Goal: Task Accomplishment & Management: Use online tool/utility

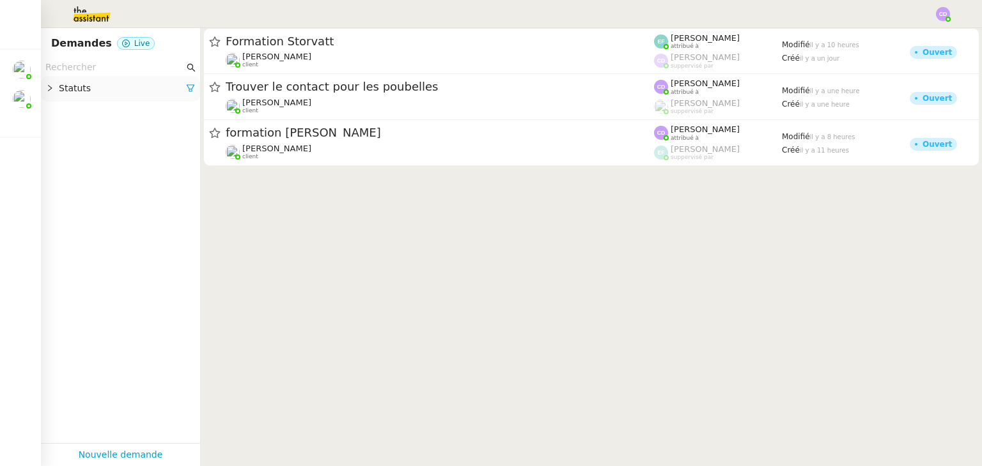
click at [390, 86] on span "Trouver le contact pour les poubelles" at bounding box center [440, 87] width 428 height 12
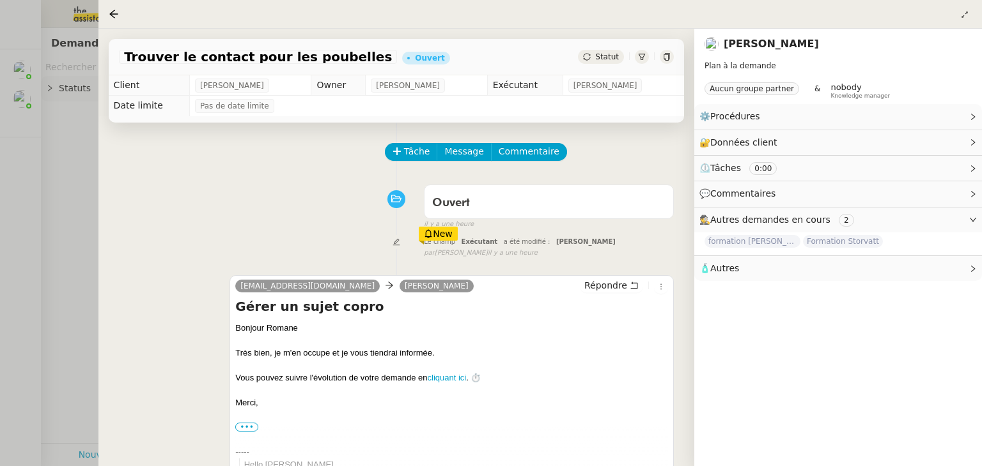
click at [223, 196] on div "Ouvert false il y a une heure" at bounding box center [396, 204] width 555 height 51
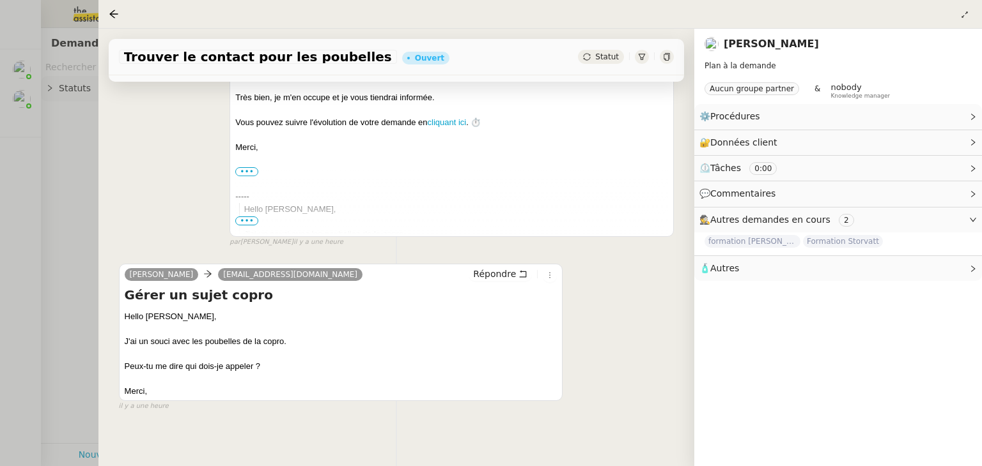
scroll to position [260, 0]
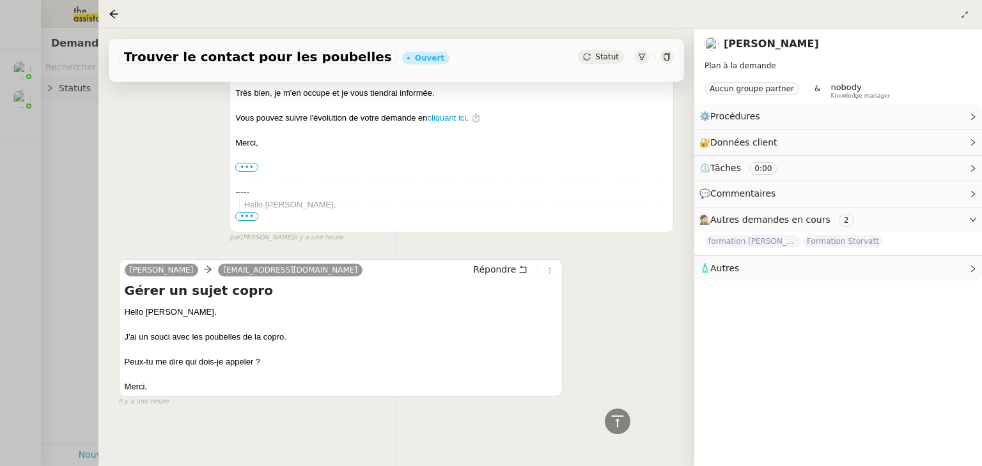
click at [146, 203] on div "zack@theassistant.com Romane Vachon Répondre Gérer un sujet copro Bonjour Roman…" at bounding box center [396, 124] width 555 height 240
click at [619, 286] on div "Romane Vachon zack@theassistant.com Répondre Gérer un sujet copro Hello Zack, J…" at bounding box center [396, 327] width 555 height 159
click at [746, 138] on span "Données client" at bounding box center [743, 142] width 67 height 10
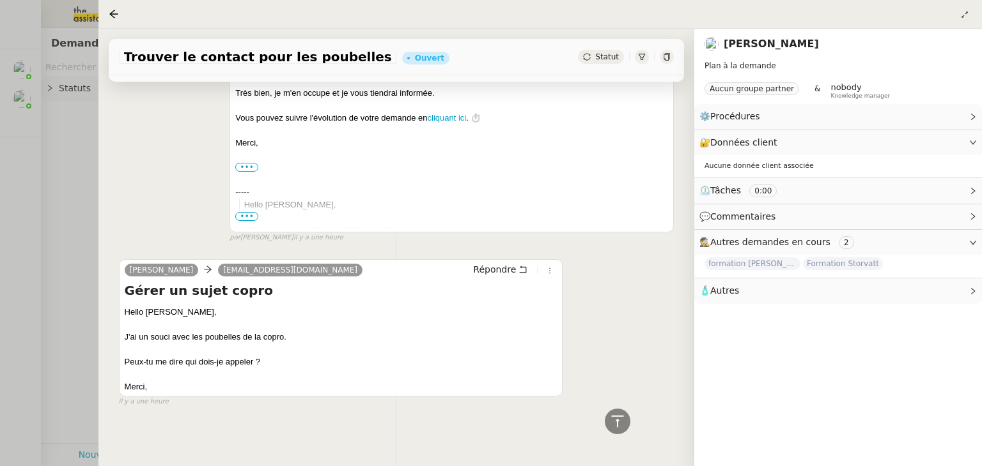
click at [632, 275] on div "Romane Vachon zack@theassistant.com Répondre Gérer un sujet copro Hello Zack, J…" at bounding box center [396, 327] width 555 height 159
click at [114, 192] on div "Tâche Message Commentaire Veuillez patienter une erreur s'est produite 👌👌👌 mess…" at bounding box center [396, 146] width 596 height 566
click at [143, 193] on div "zack@theassistant.com Romane Vachon Répondre Gérer un sujet copro Bonjour Roman…" at bounding box center [396, 124] width 555 height 240
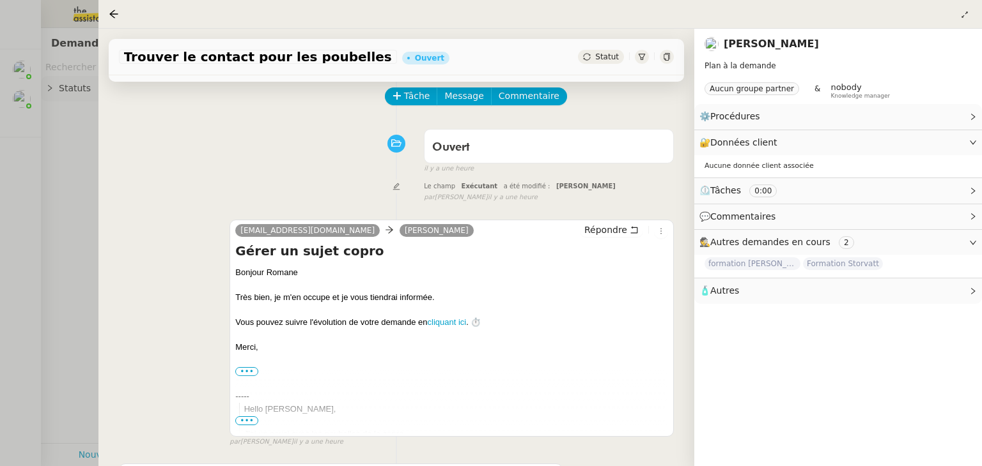
scroll to position [30, 0]
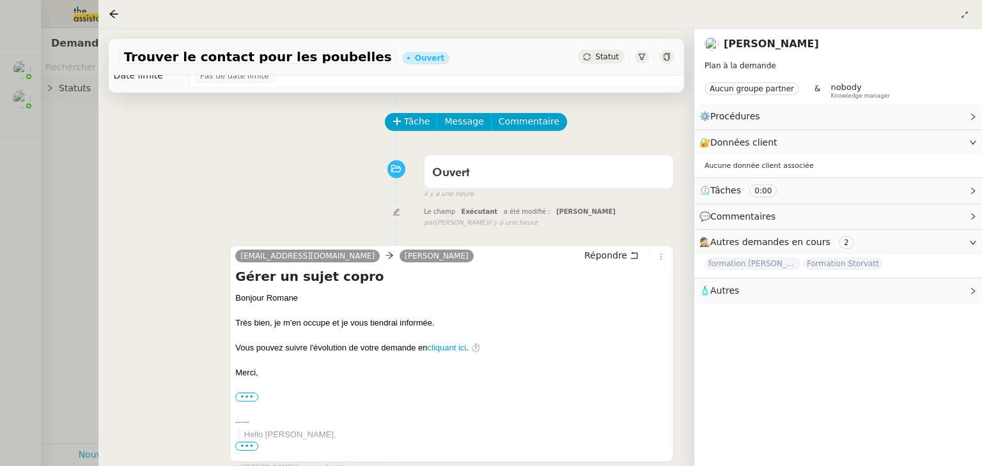
click at [185, 279] on div "zack@theassistant.com Romane Vachon Répondre Gérer un sujet copro Bonjour Roman…" at bounding box center [396, 354] width 555 height 240
click at [764, 114] on div "⚙️ Procédures Modifier" at bounding box center [827, 116] width 257 height 15
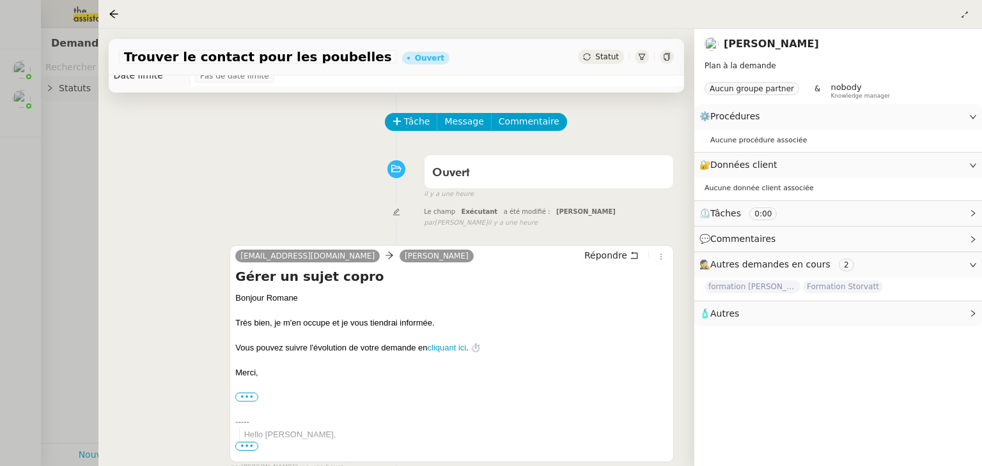
click at [150, 194] on div "Ouvert false il y a une heure" at bounding box center [396, 174] width 555 height 51
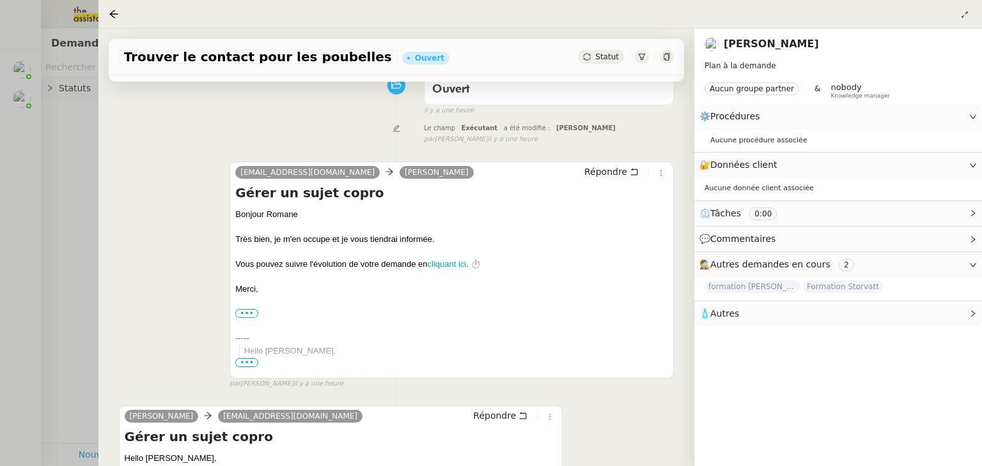
scroll to position [128, 0]
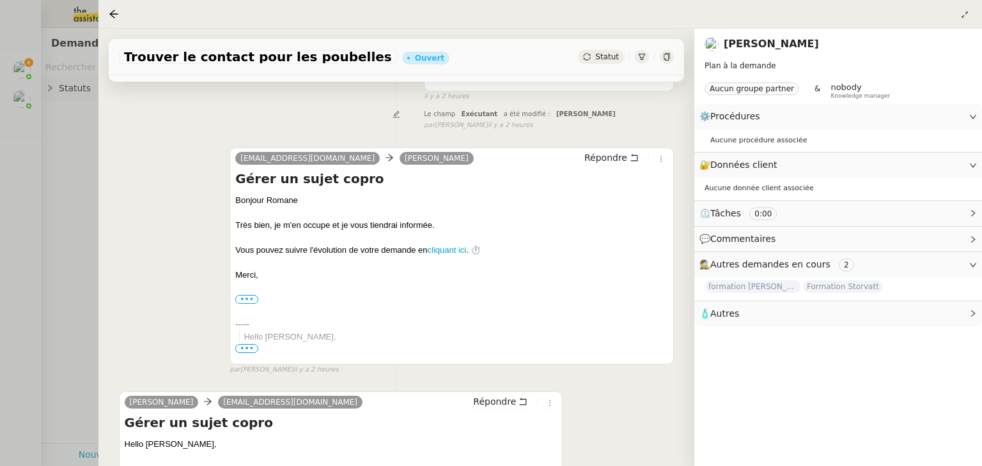
click at [127, 262] on div "zack@theassistant.com Romane Vachon Répondre Gérer un sujet copro Bonjour Roman…" at bounding box center [396, 256] width 555 height 240
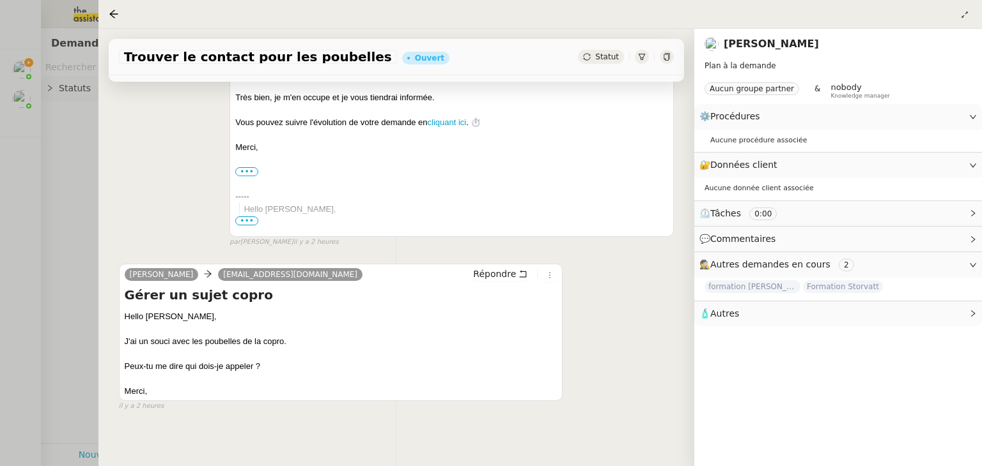
scroll to position [260, 0]
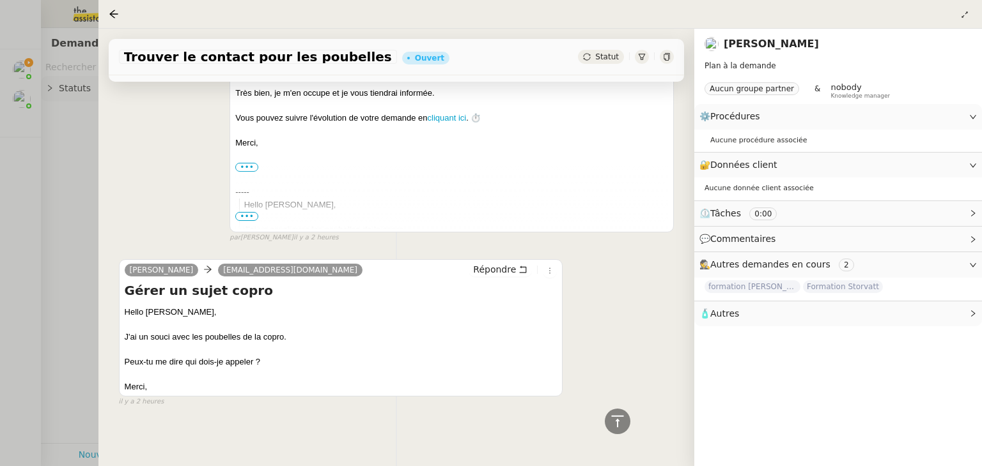
click at [645, 275] on div "Romane Vachon zack@theassistant.com Répondre Gérer un sujet copro Hello Zack, J…" at bounding box center [396, 327] width 555 height 159
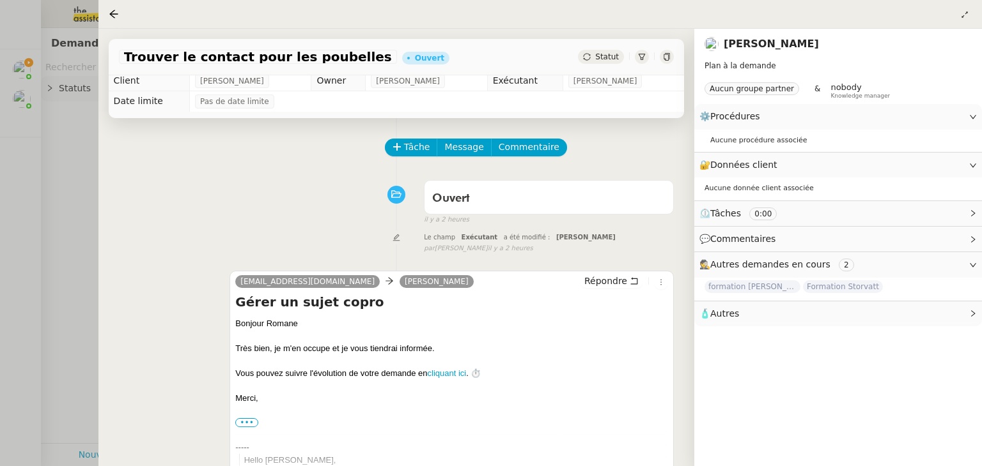
scroll to position [0, 0]
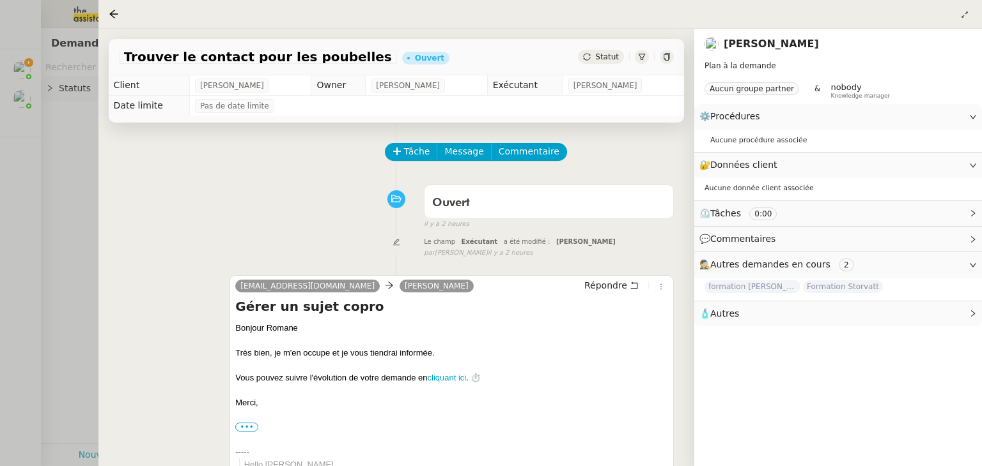
click at [271, 240] on div "Le champ Exécutant a été modifié : Clara Deloffre false par Meyriam B. il y a 2…" at bounding box center [396, 247] width 555 height 24
click at [203, 264] on div "zack@theassistant.com Romane Vachon Répondre Gérer un sujet copro Bonjour Roman…" at bounding box center [396, 384] width 555 height 240
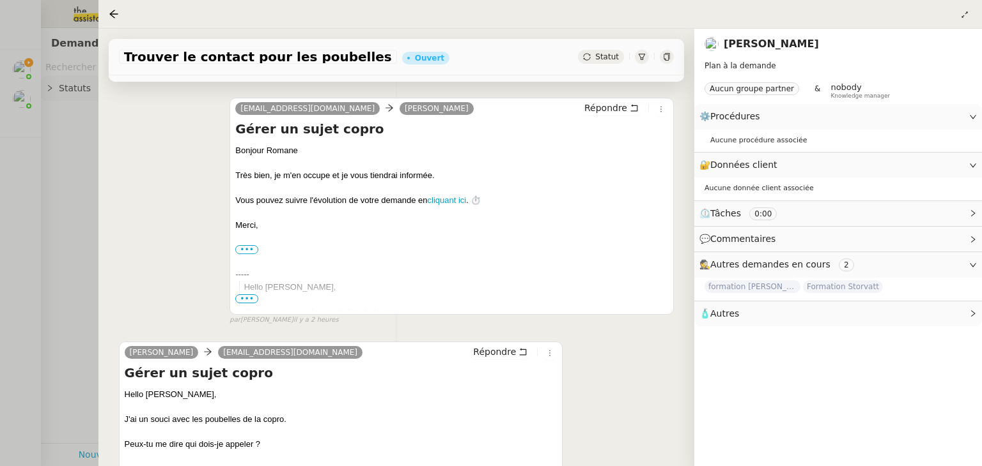
scroll to position [179, 0]
click at [196, 243] on div "zack@theassistant.com Romane Vachon Répondre Gérer un sujet copro Bonjour Roman…" at bounding box center [396, 205] width 555 height 240
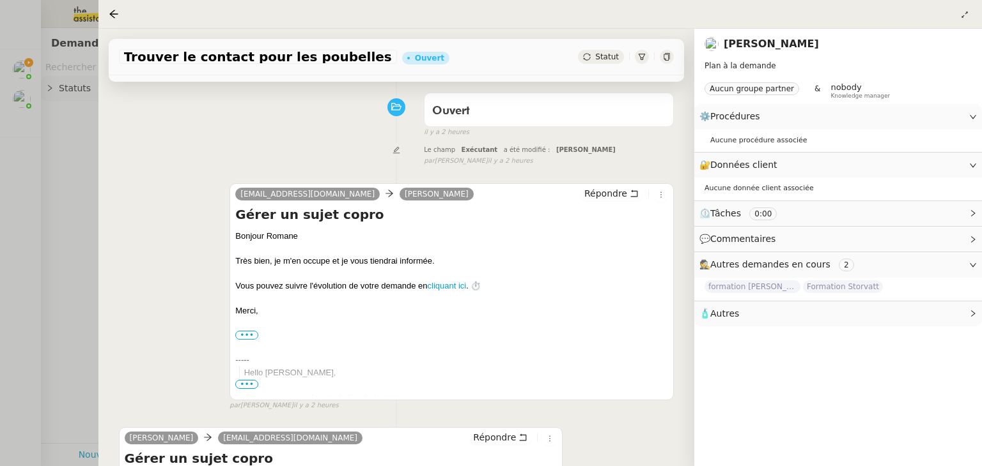
scroll to position [51, 0]
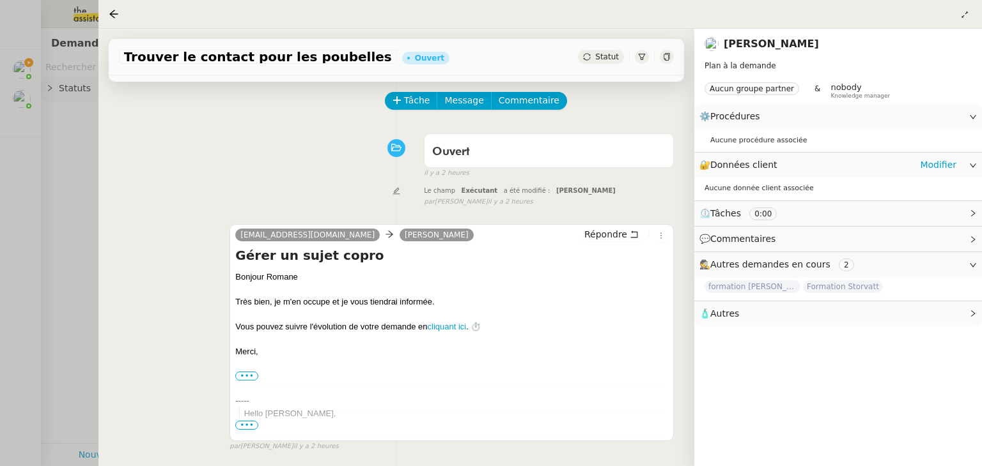
click at [973, 167] on icon at bounding box center [973, 166] width 8 height 8
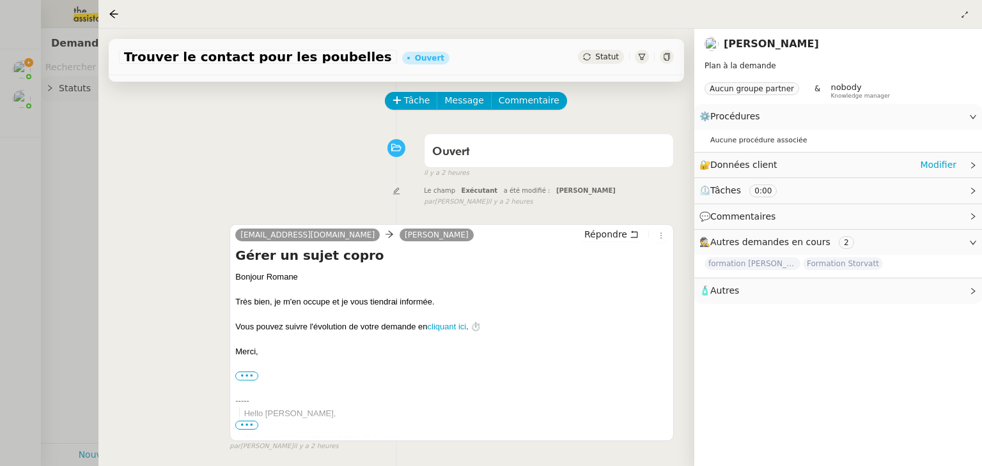
click at [973, 167] on icon at bounding box center [973, 166] width 8 height 8
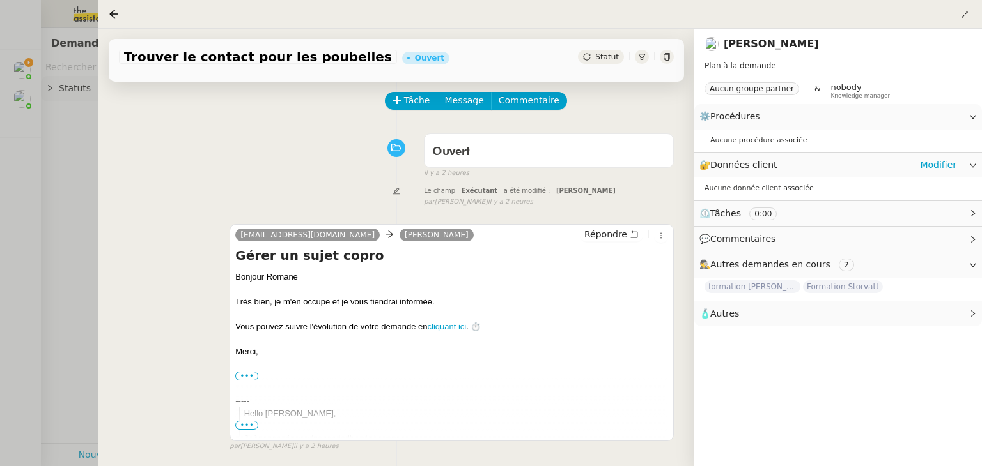
click at [974, 162] on icon at bounding box center [973, 166] width 8 height 8
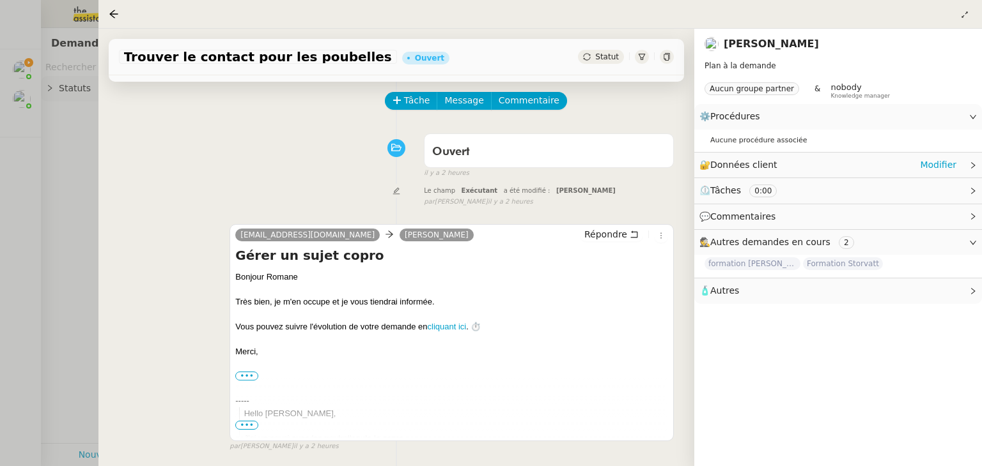
click at [974, 162] on icon at bounding box center [973, 166] width 8 height 8
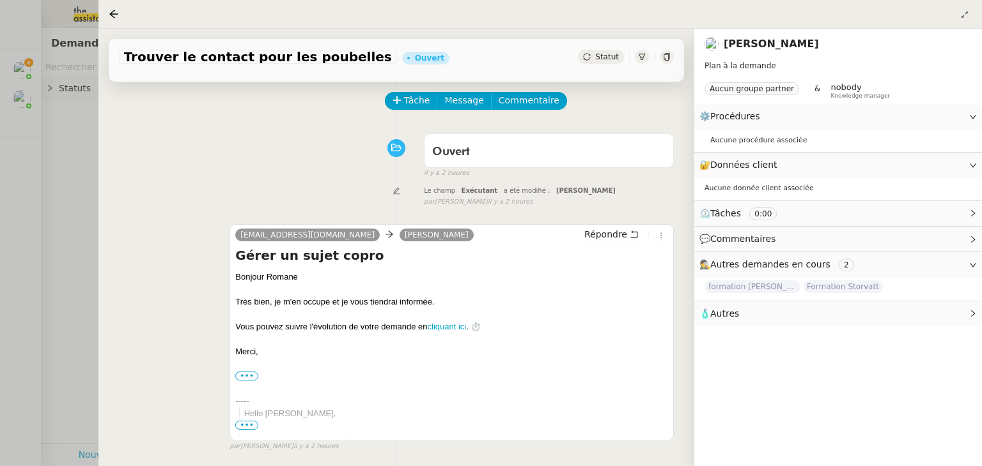
click at [194, 167] on div "Ouvert false il y a 2 heures" at bounding box center [396, 153] width 555 height 51
click at [230, 171] on div "Ouvert false il y a 2 heures" at bounding box center [396, 153] width 555 height 51
click at [204, 178] on div "Tâche Message Commentaire Veuillez patienter une erreur s'est produite 👌👌👌 mess…" at bounding box center [396, 355] width 596 height 566
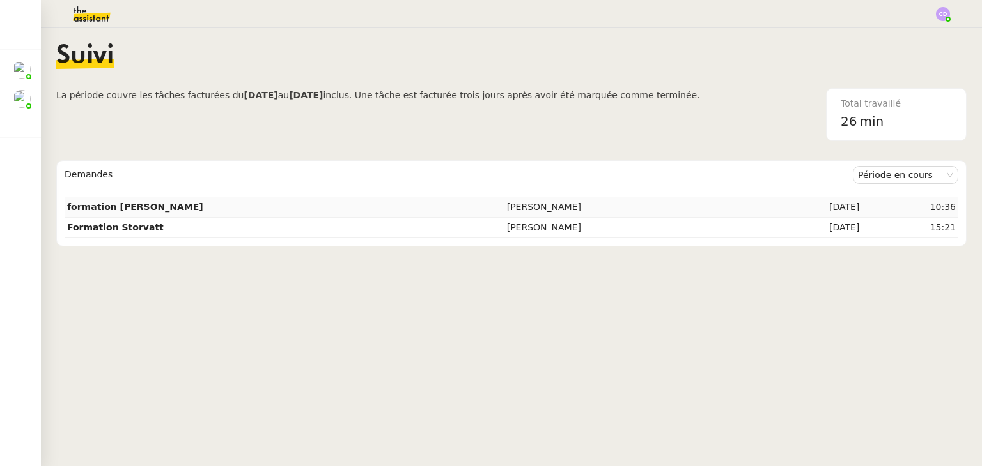
click at [262, 204] on td "formation [PERSON_NAME]" at bounding box center [285, 207] width 440 height 20
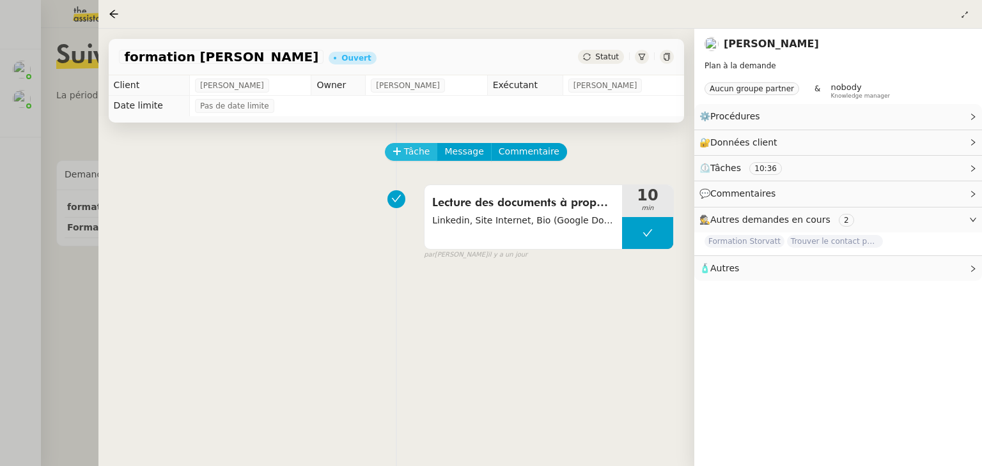
click at [413, 155] on span "Tâche" at bounding box center [417, 151] width 26 height 15
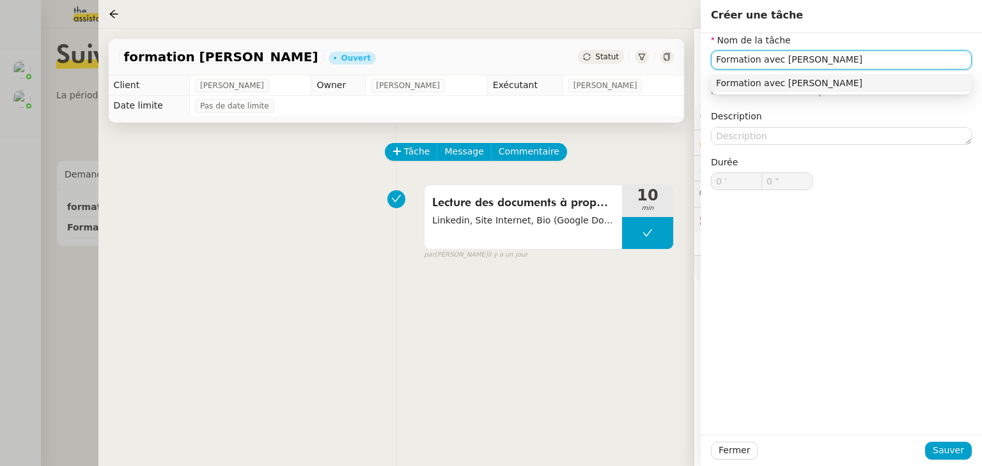
click at [803, 86] on div "Formation avec [PERSON_NAME]" at bounding box center [841, 83] width 250 height 12
type input "Formation avec [PERSON_NAME]"
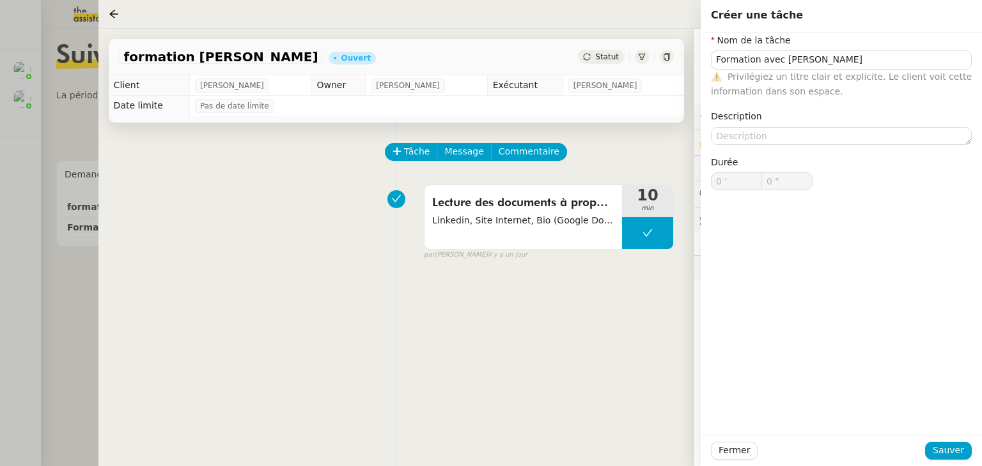
click at [829, 184] on nz-input-group "0 ' 0 "" at bounding box center [773, 182] width 125 height 18
click at [942, 453] on span "Sauver" at bounding box center [947, 450] width 31 height 15
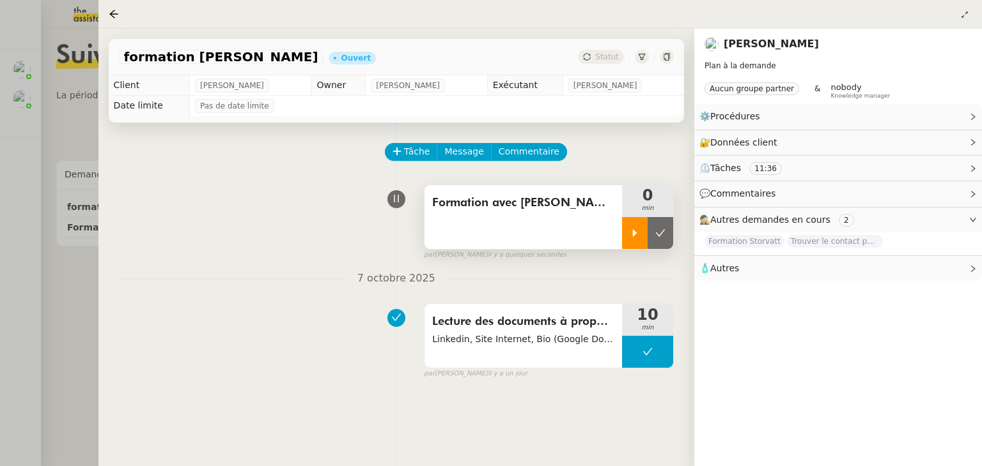
click at [633, 226] on div at bounding box center [635, 233] width 26 height 32
click at [633, 227] on div at bounding box center [647, 233] width 51 height 32
click at [633, 228] on icon at bounding box center [634, 233] width 10 height 10
click at [642, 234] on icon at bounding box center [647, 233] width 10 height 10
click at [652, 234] on button at bounding box center [660, 233] width 26 height 32
